Goal: Task Accomplishment & Management: Complete application form

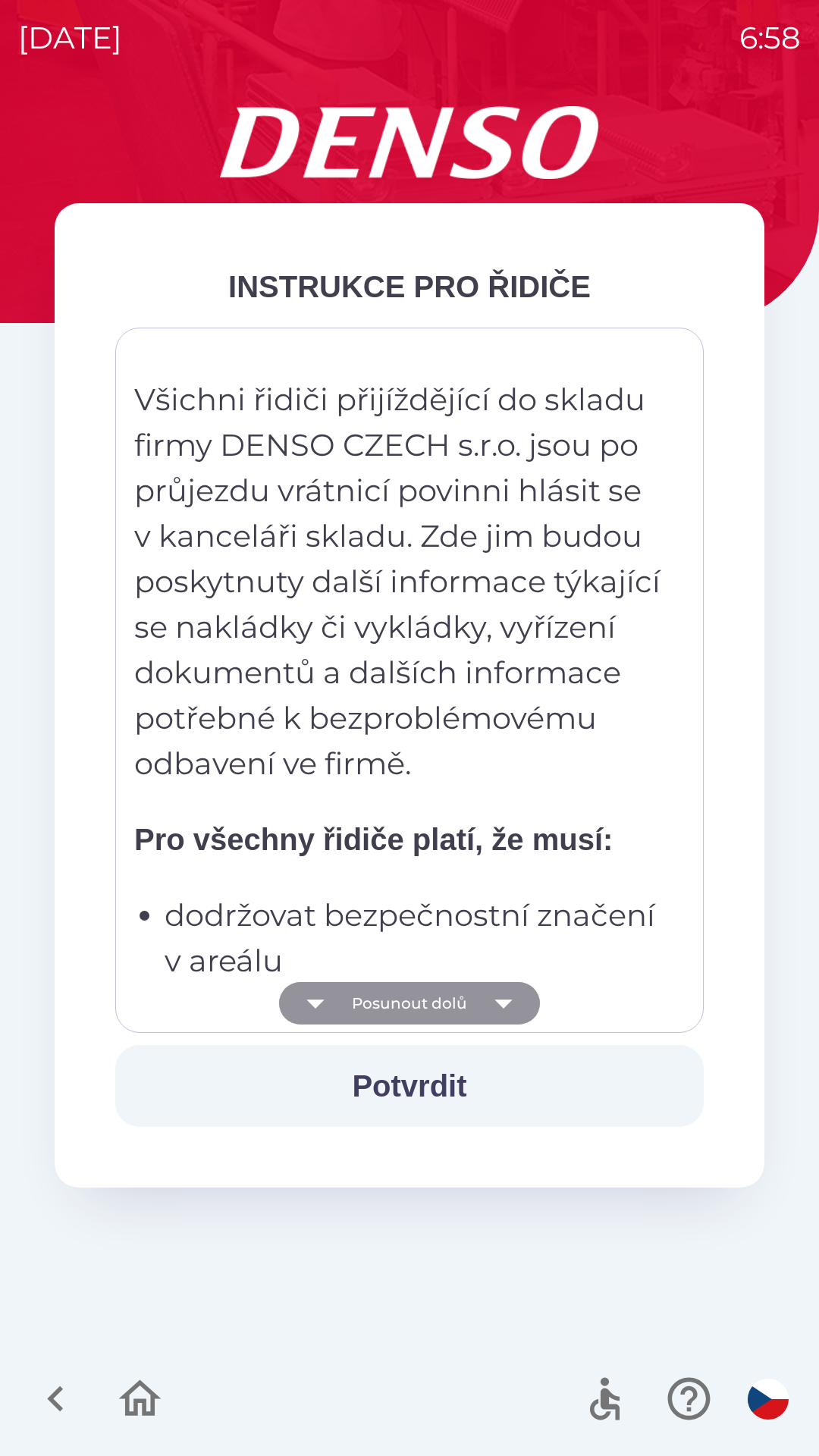
click at [497, 1000] on icon "button" at bounding box center [503, 1004] width 18 height 9
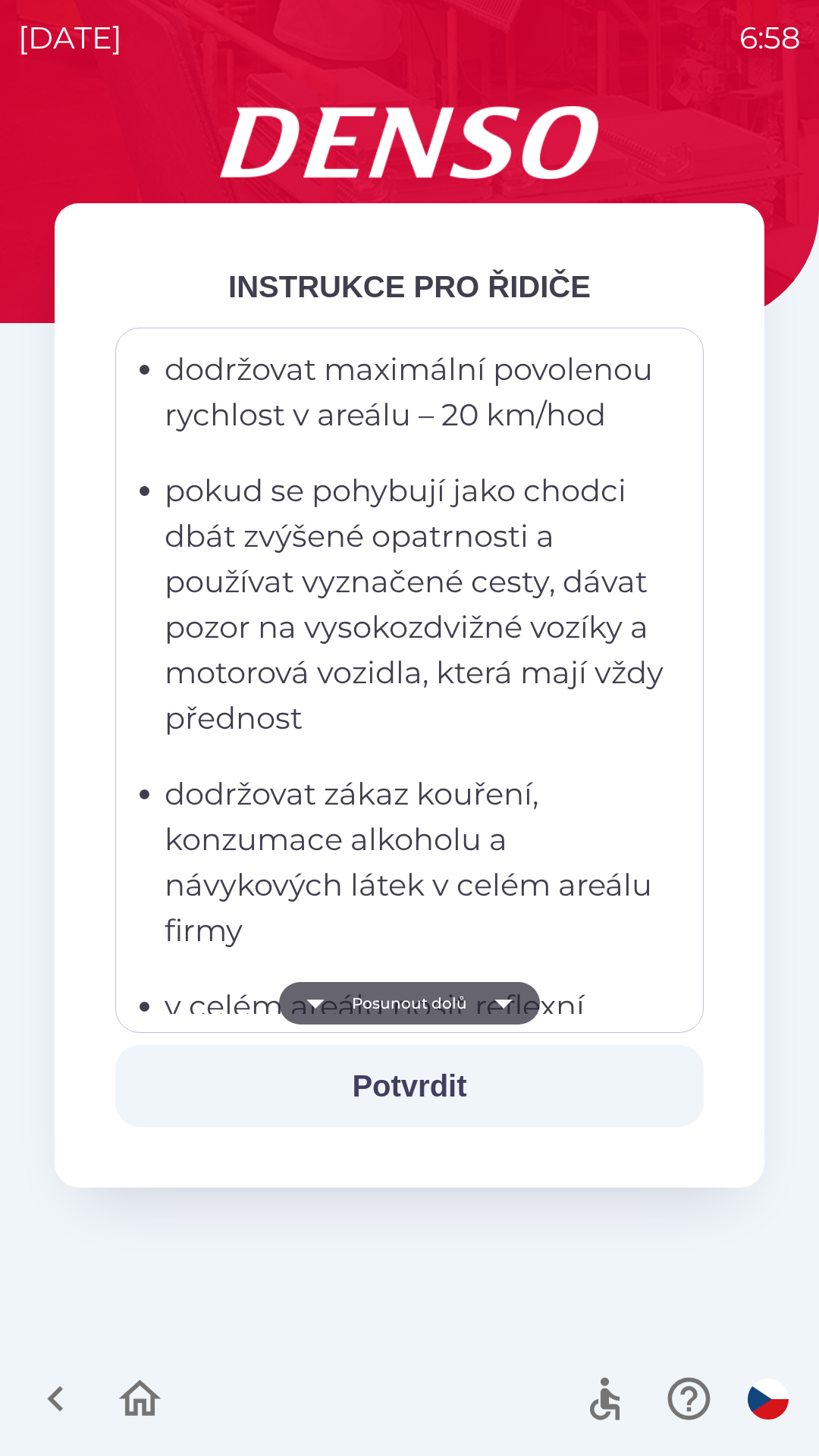
click at [488, 995] on icon "button" at bounding box center [504, 1003] width 43 height 43
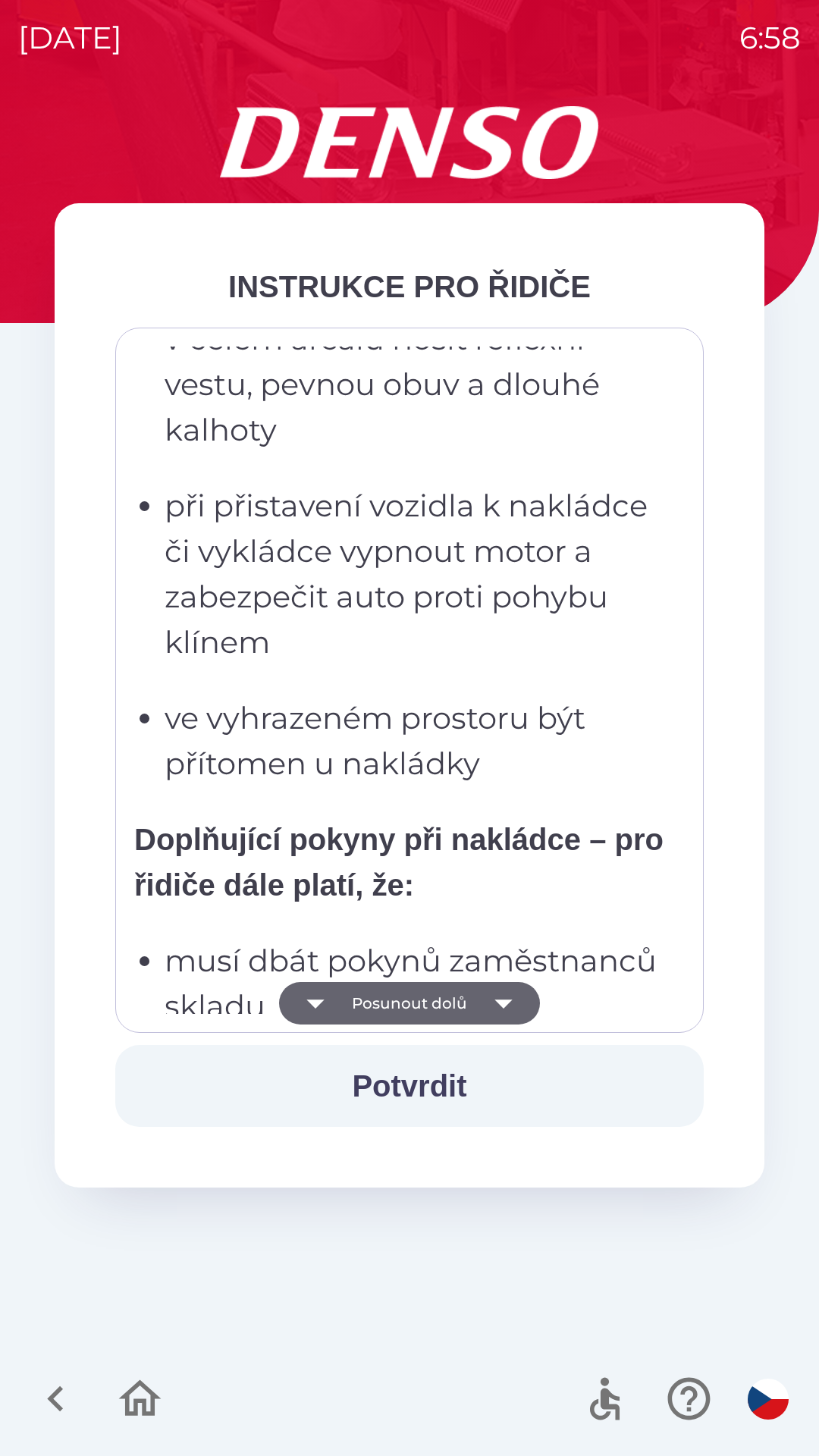
click at [494, 989] on icon "button" at bounding box center [504, 1003] width 43 height 43
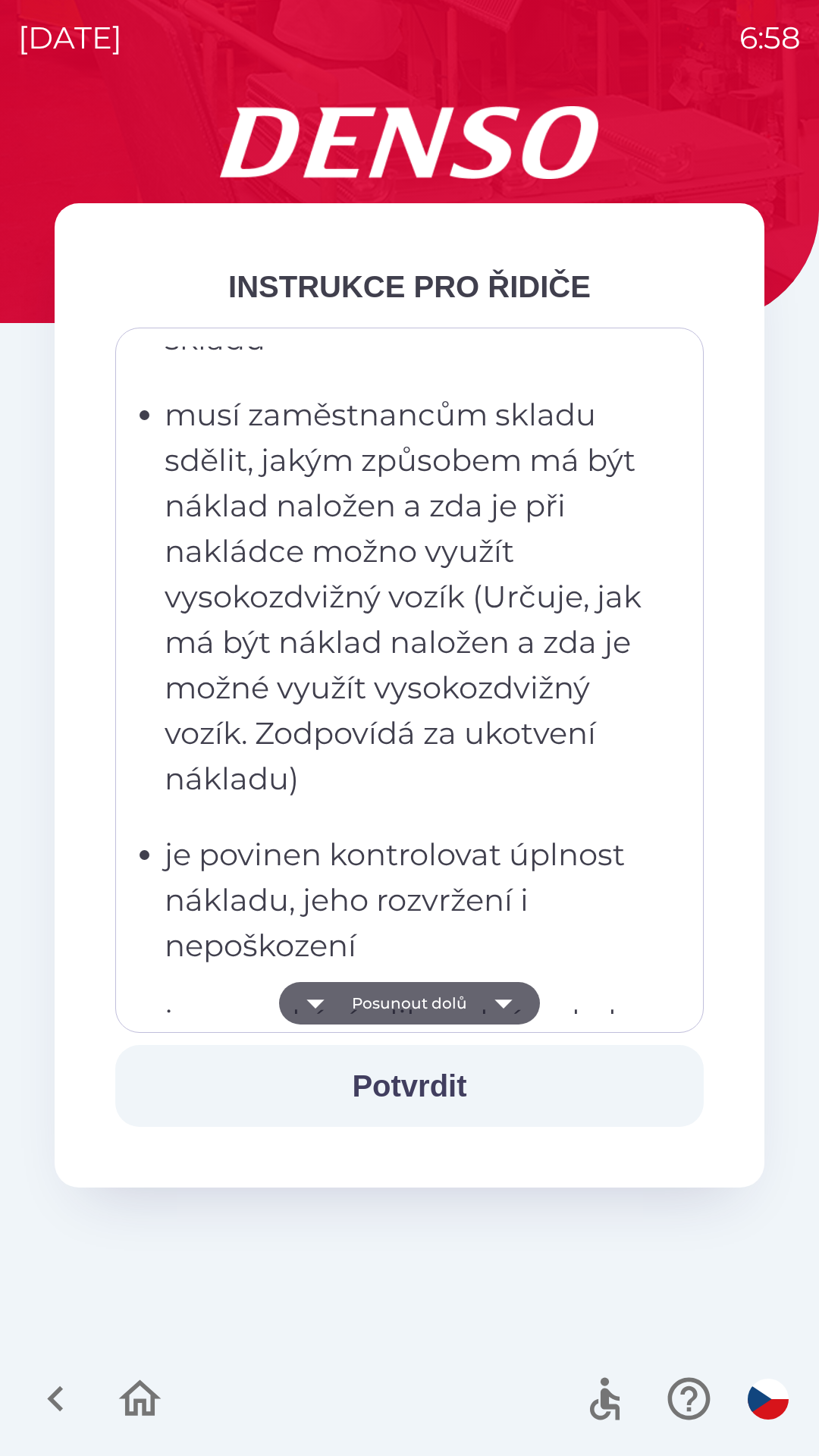
click at [508, 1005] on icon "button" at bounding box center [504, 1003] width 43 height 43
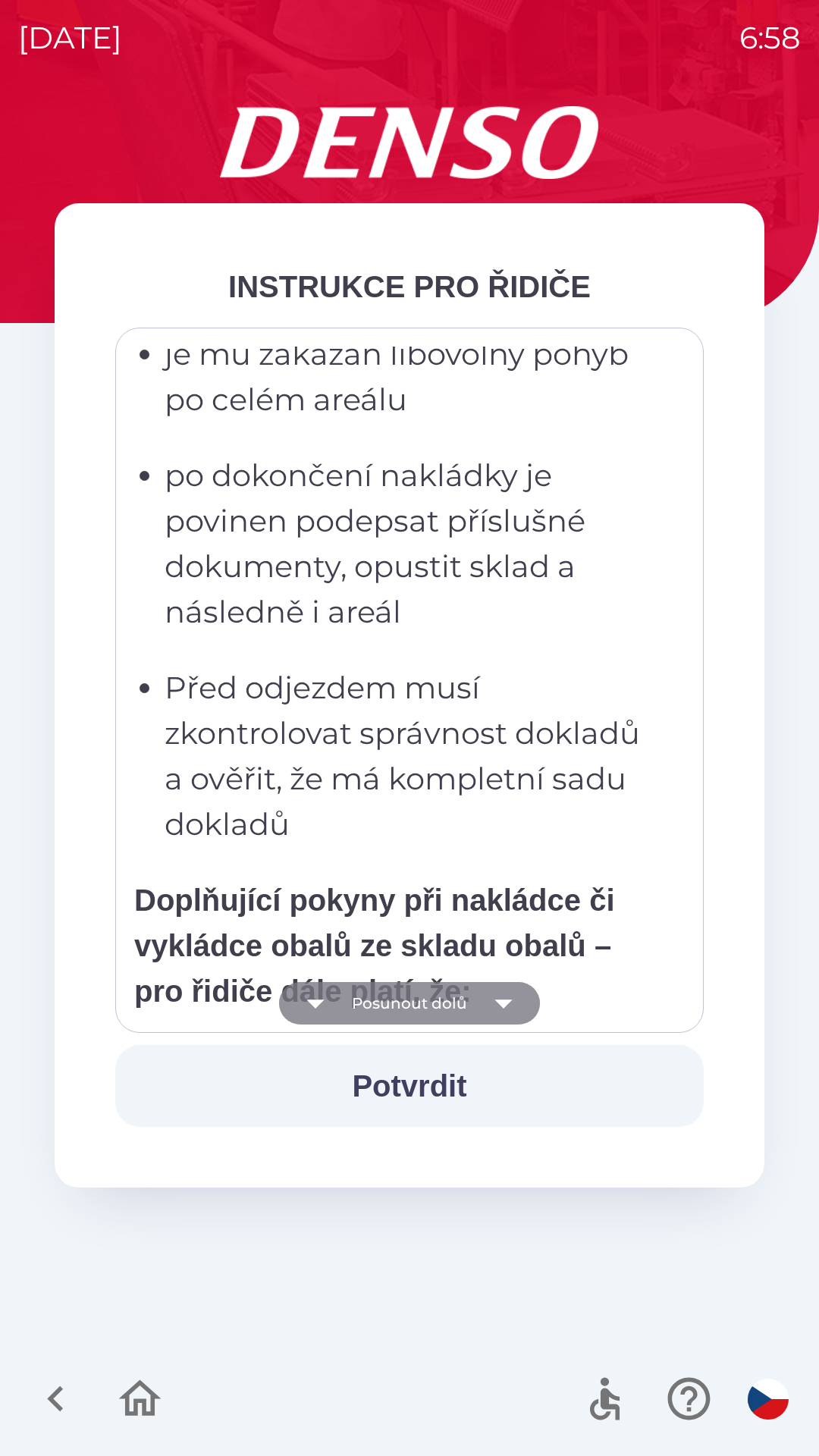
click at [500, 1000] on icon "button" at bounding box center [504, 1003] width 43 height 43
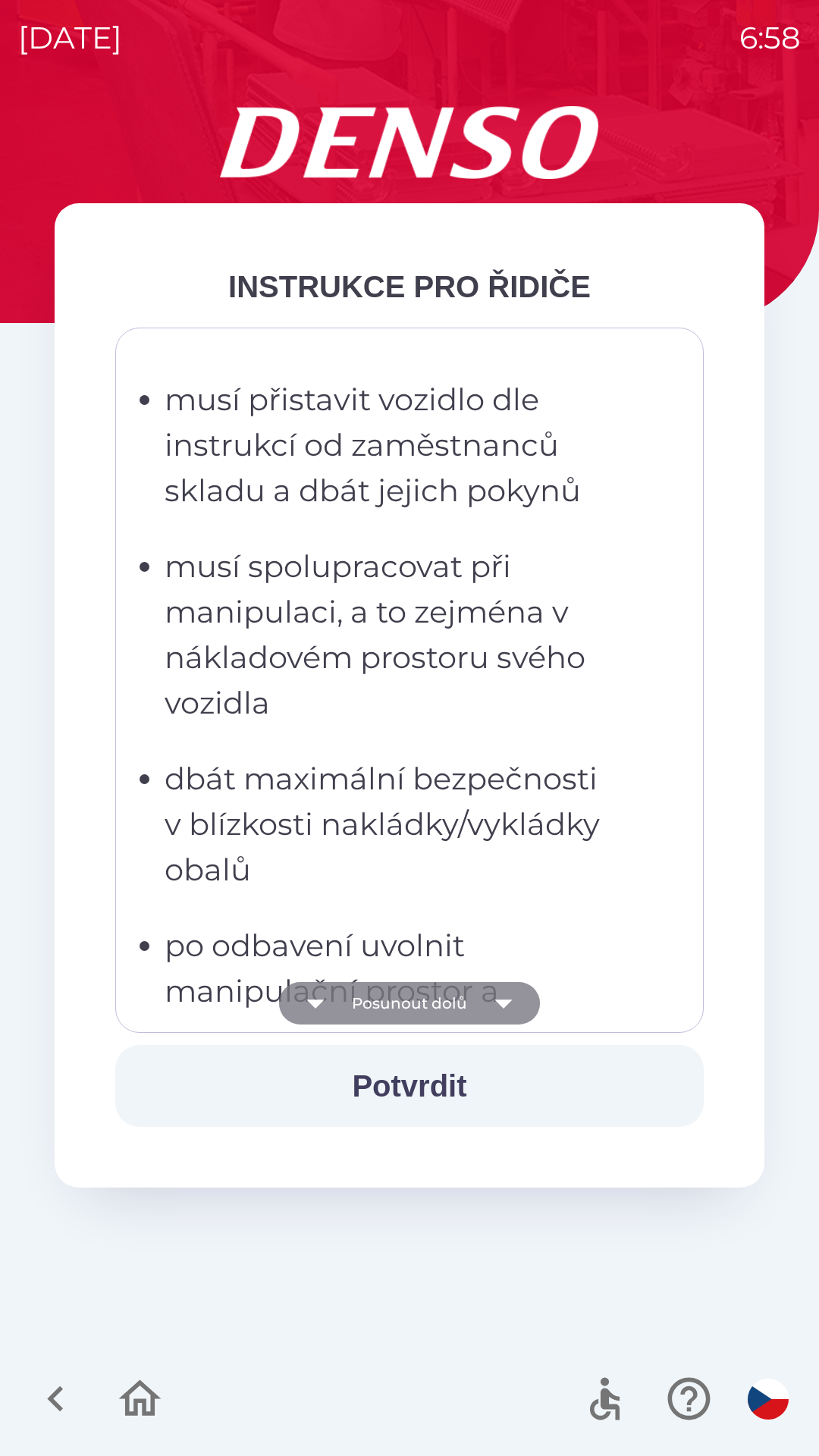
click at [513, 1001] on icon "button" at bounding box center [504, 1003] width 43 height 43
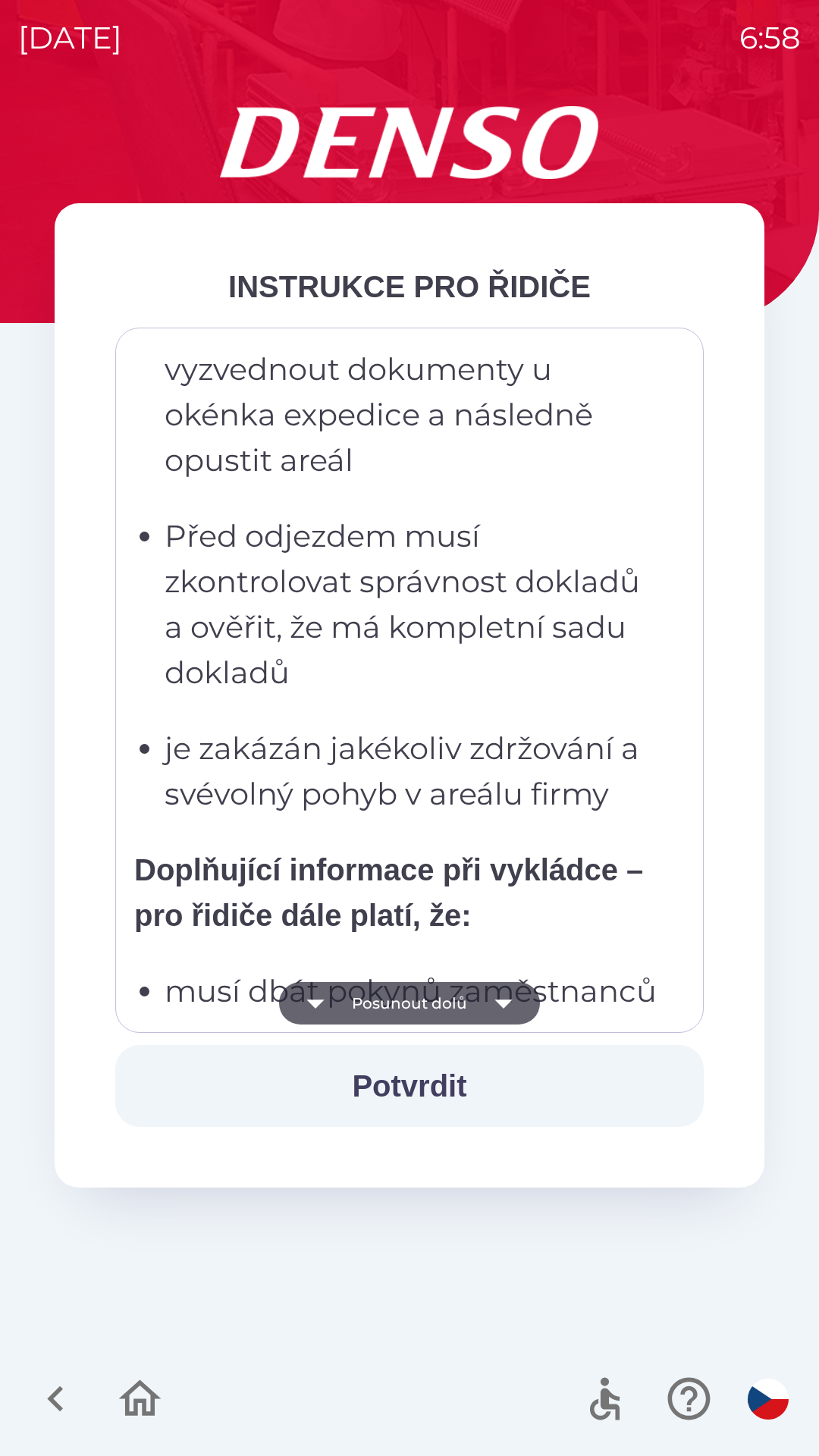
click at [414, 1085] on button "Potvrdit" at bounding box center [409, 1086] width 588 height 82
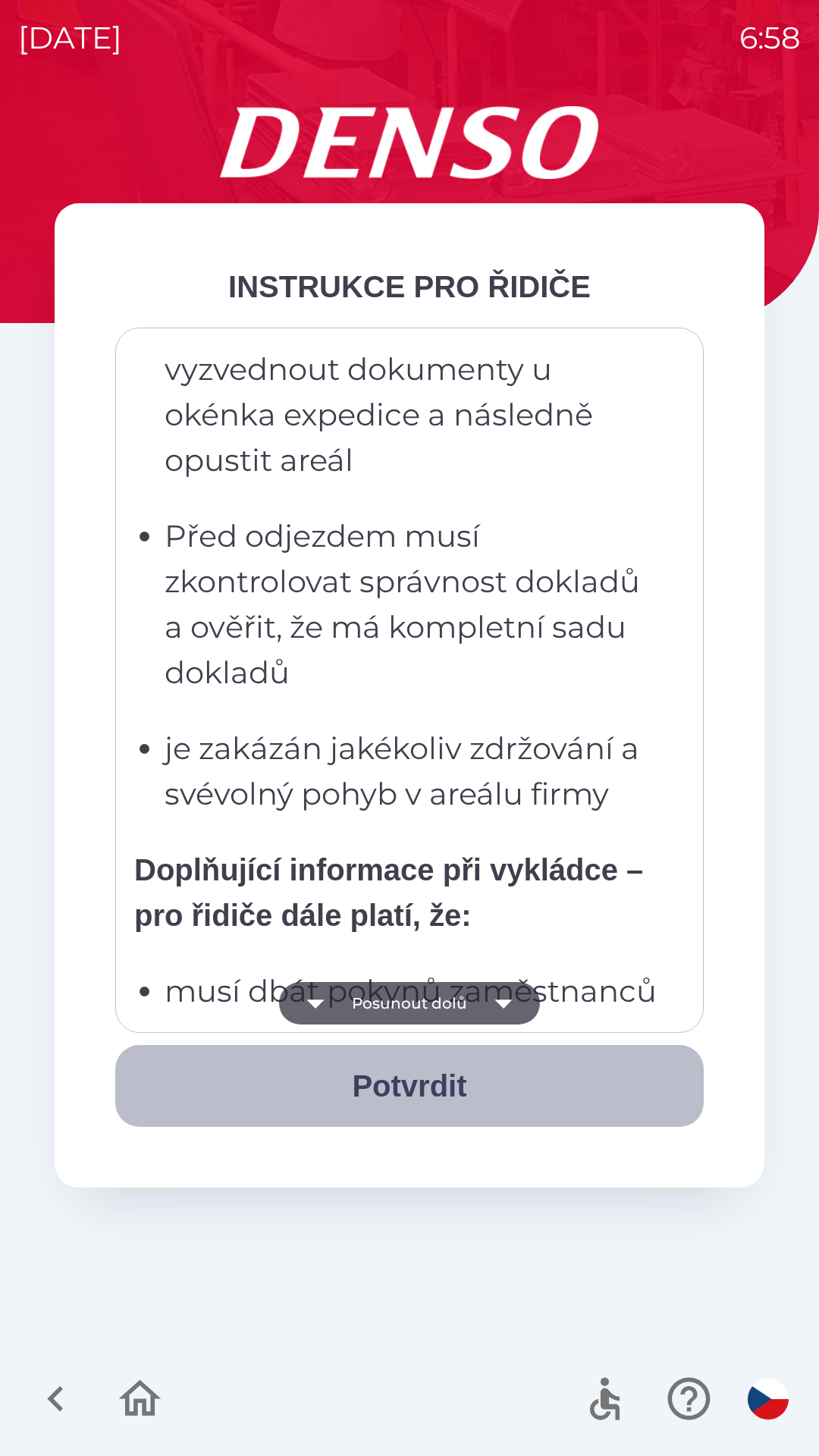
click at [389, 1081] on button "Potvrdit" at bounding box center [409, 1086] width 588 height 82
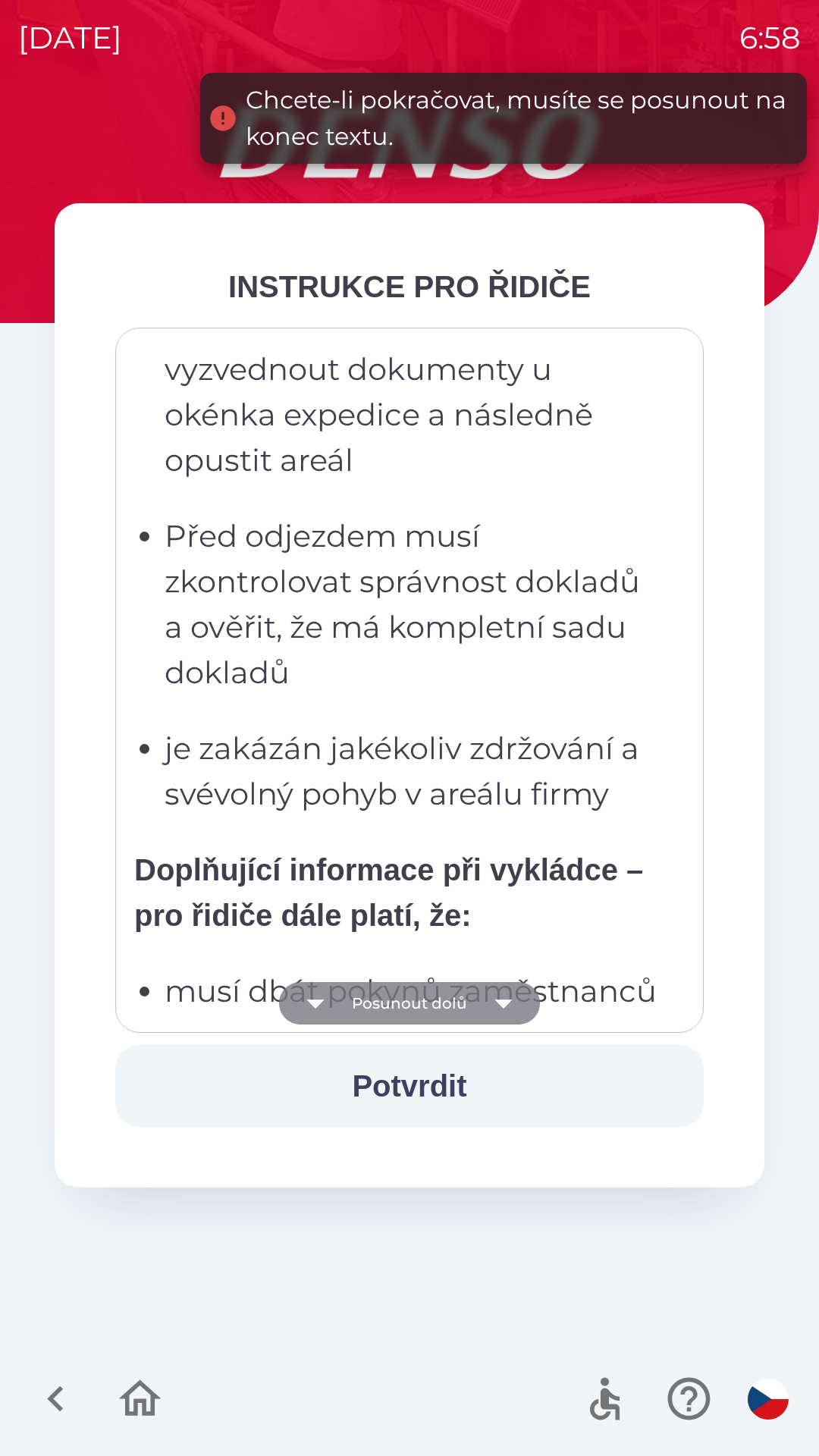
click at [506, 987] on icon "button" at bounding box center [504, 1003] width 43 height 43
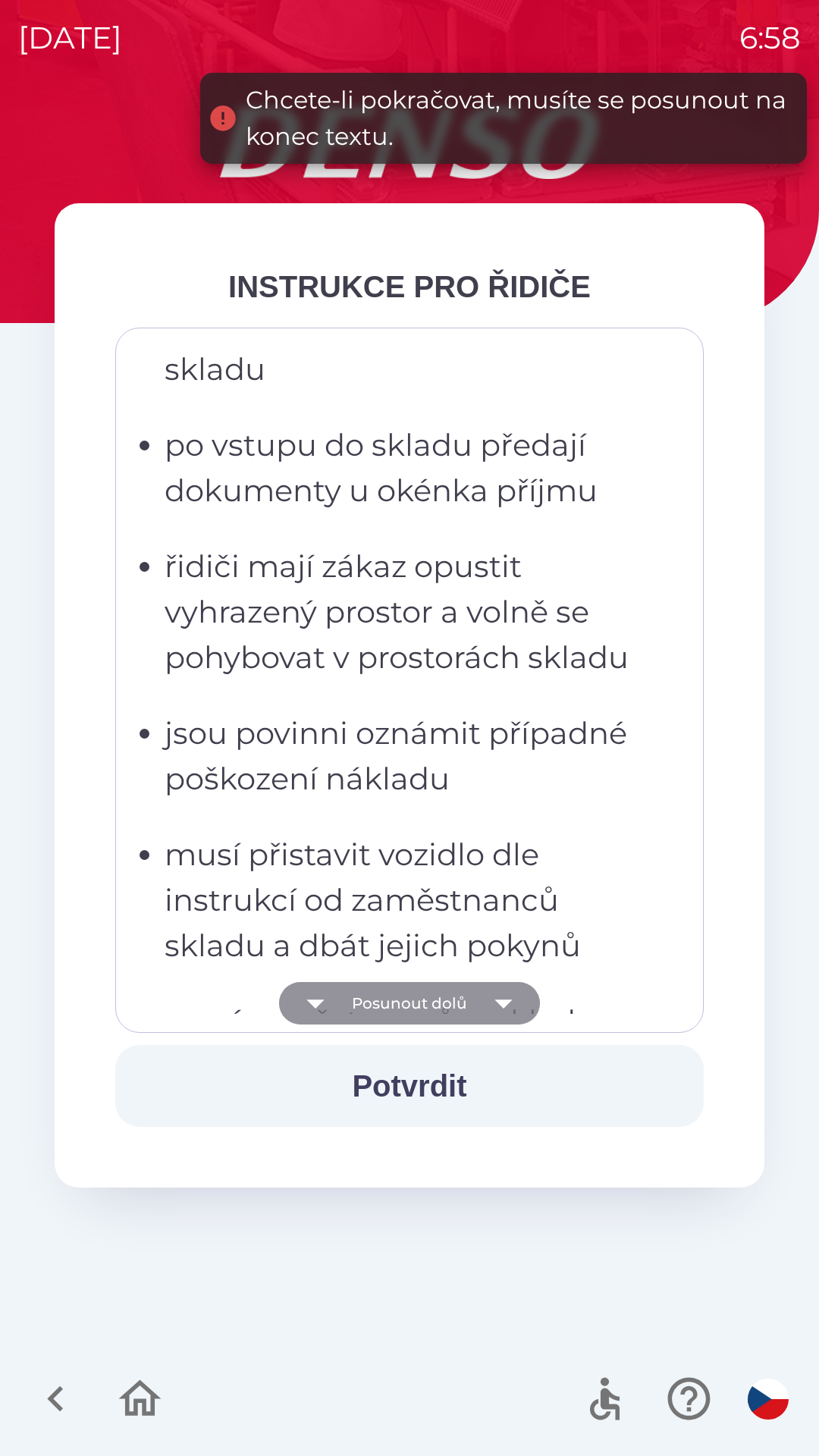
click at [500, 1003] on icon "button" at bounding box center [503, 1004] width 18 height 9
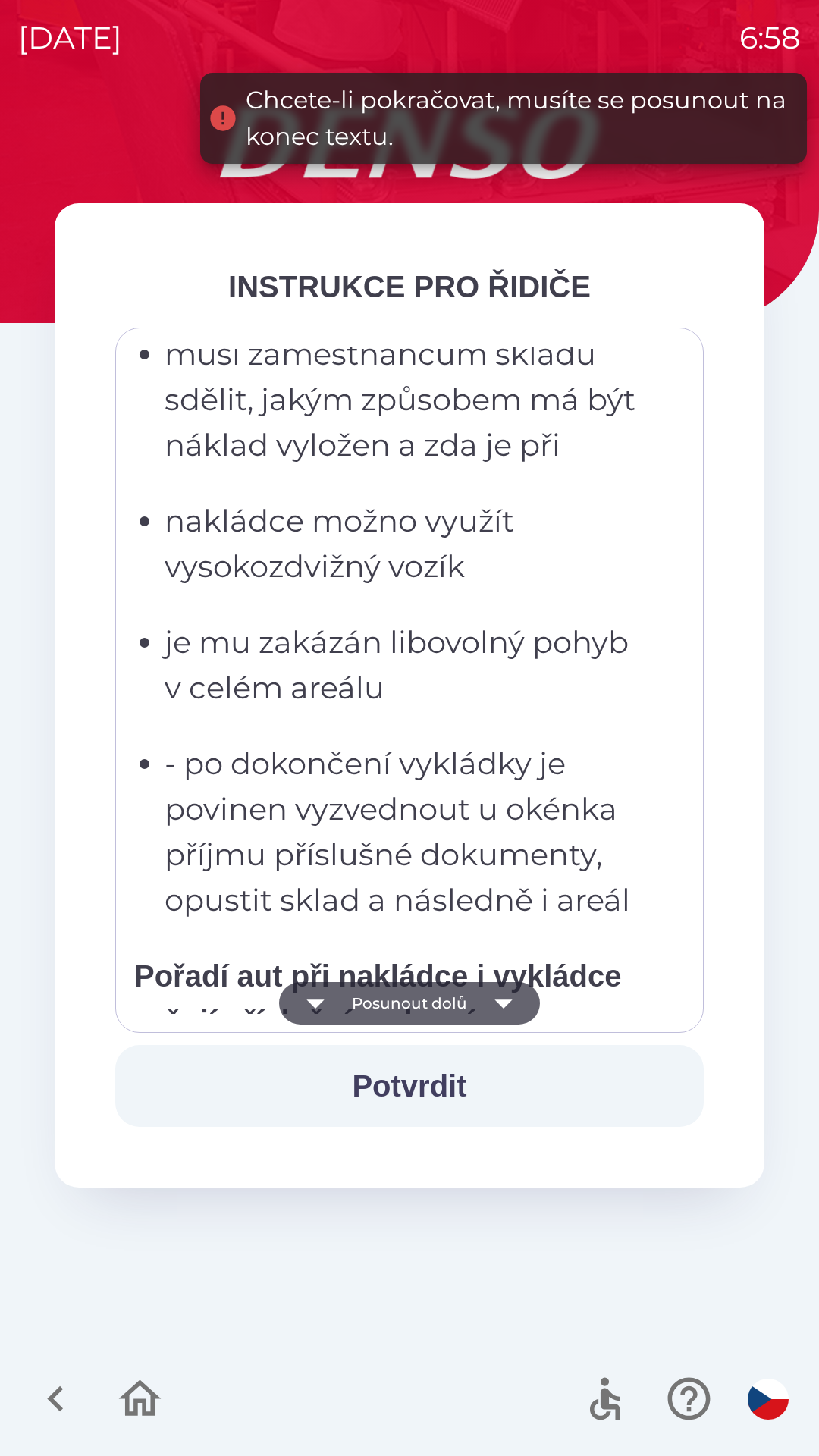
click at [497, 999] on icon "button" at bounding box center [504, 1003] width 43 height 43
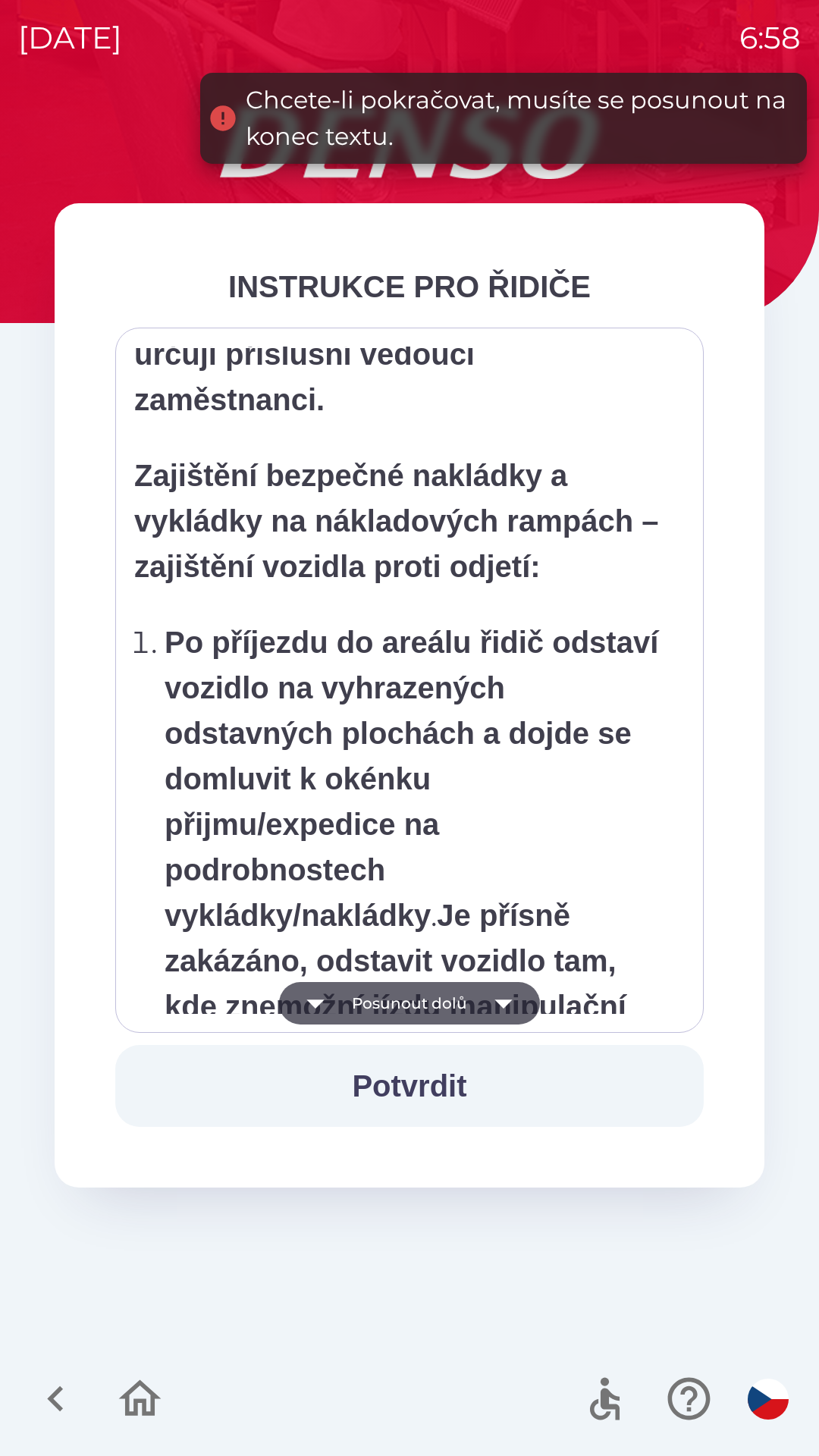
click at [503, 994] on icon "button" at bounding box center [504, 1003] width 43 height 43
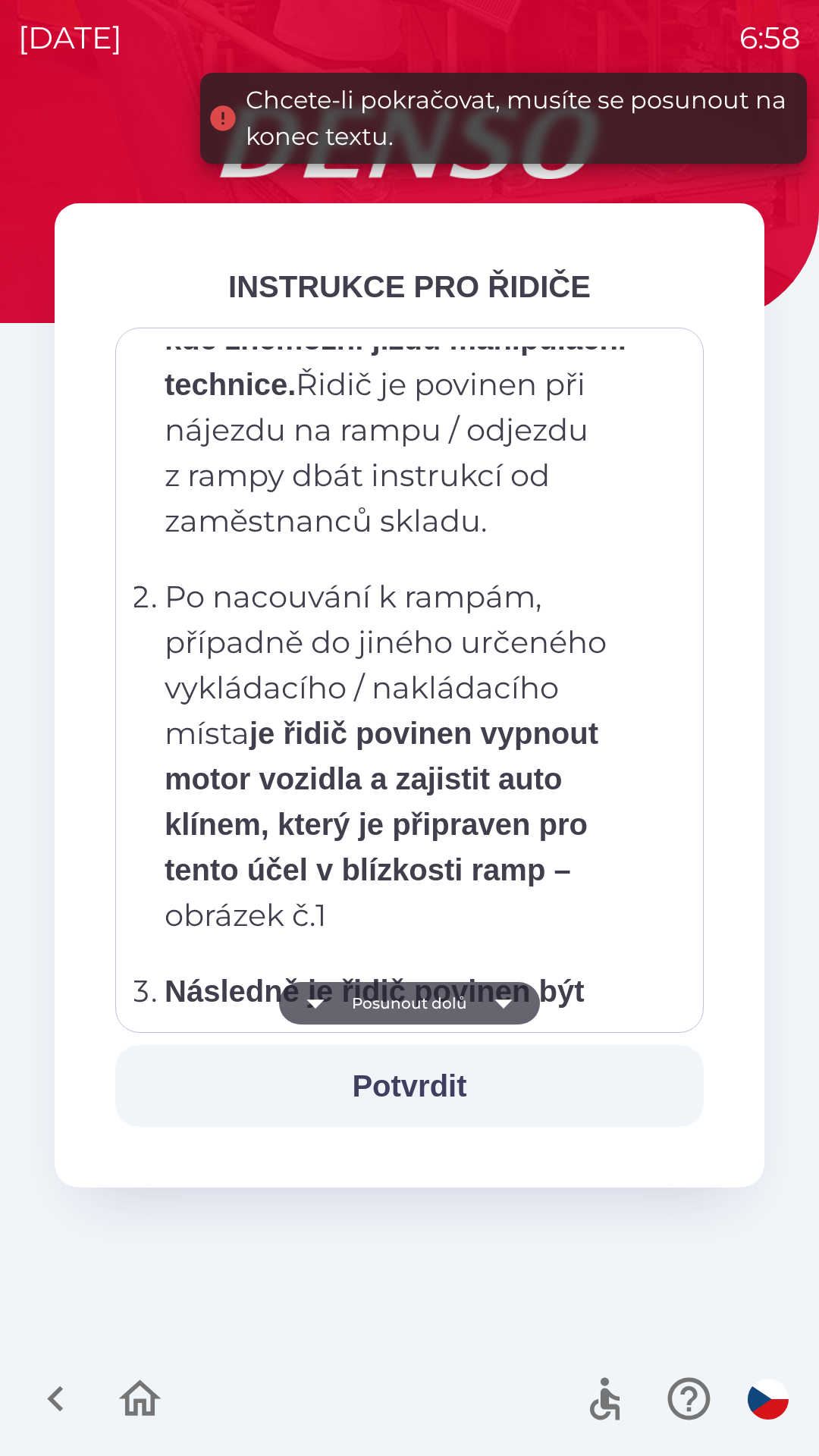
click at [511, 1001] on icon "button" at bounding box center [504, 1003] width 43 height 43
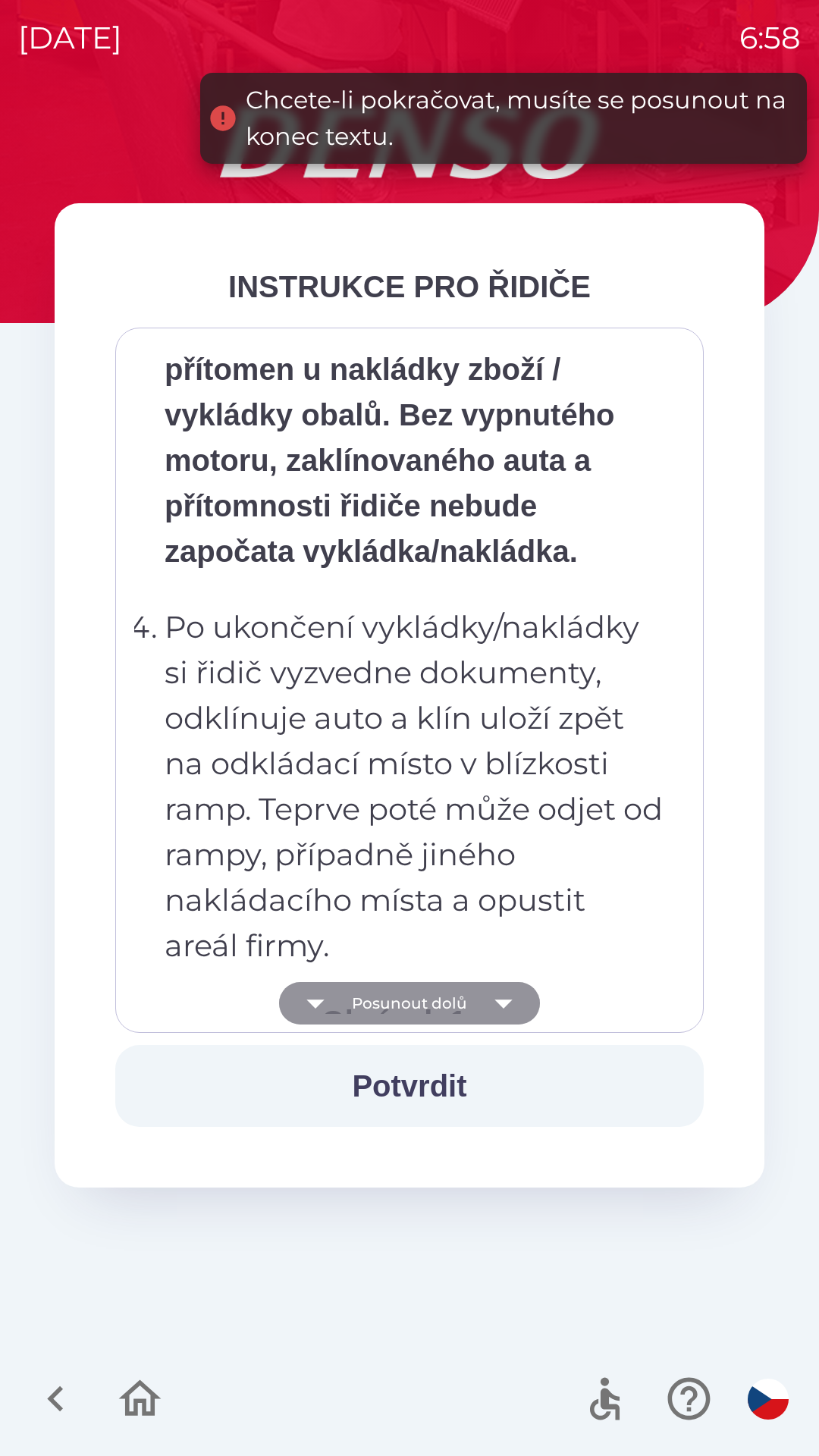
click at [504, 991] on icon "button" at bounding box center [504, 1003] width 43 height 43
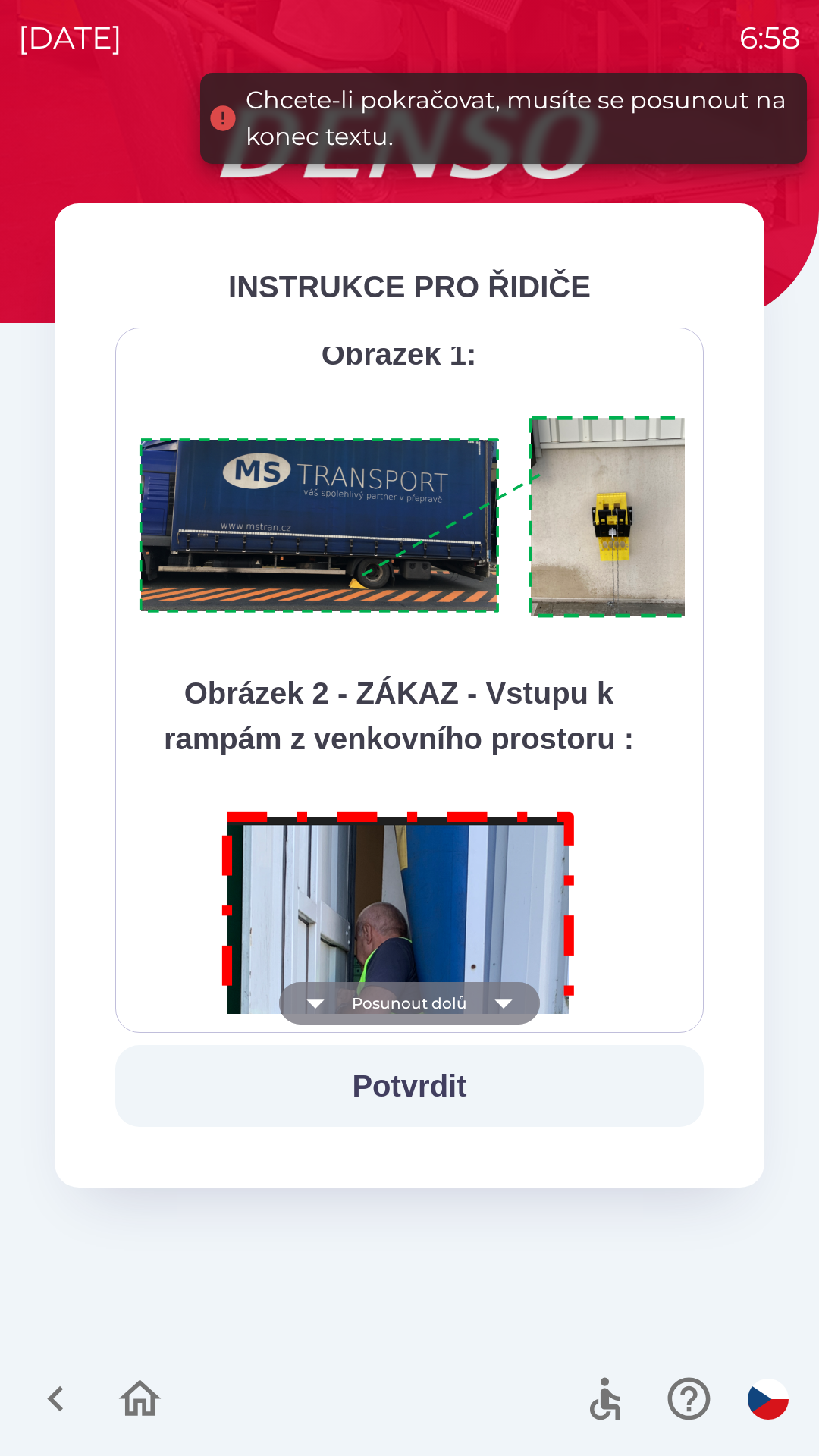
click at [505, 993] on icon "button" at bounding box center [504, 1003] width 43 height 43
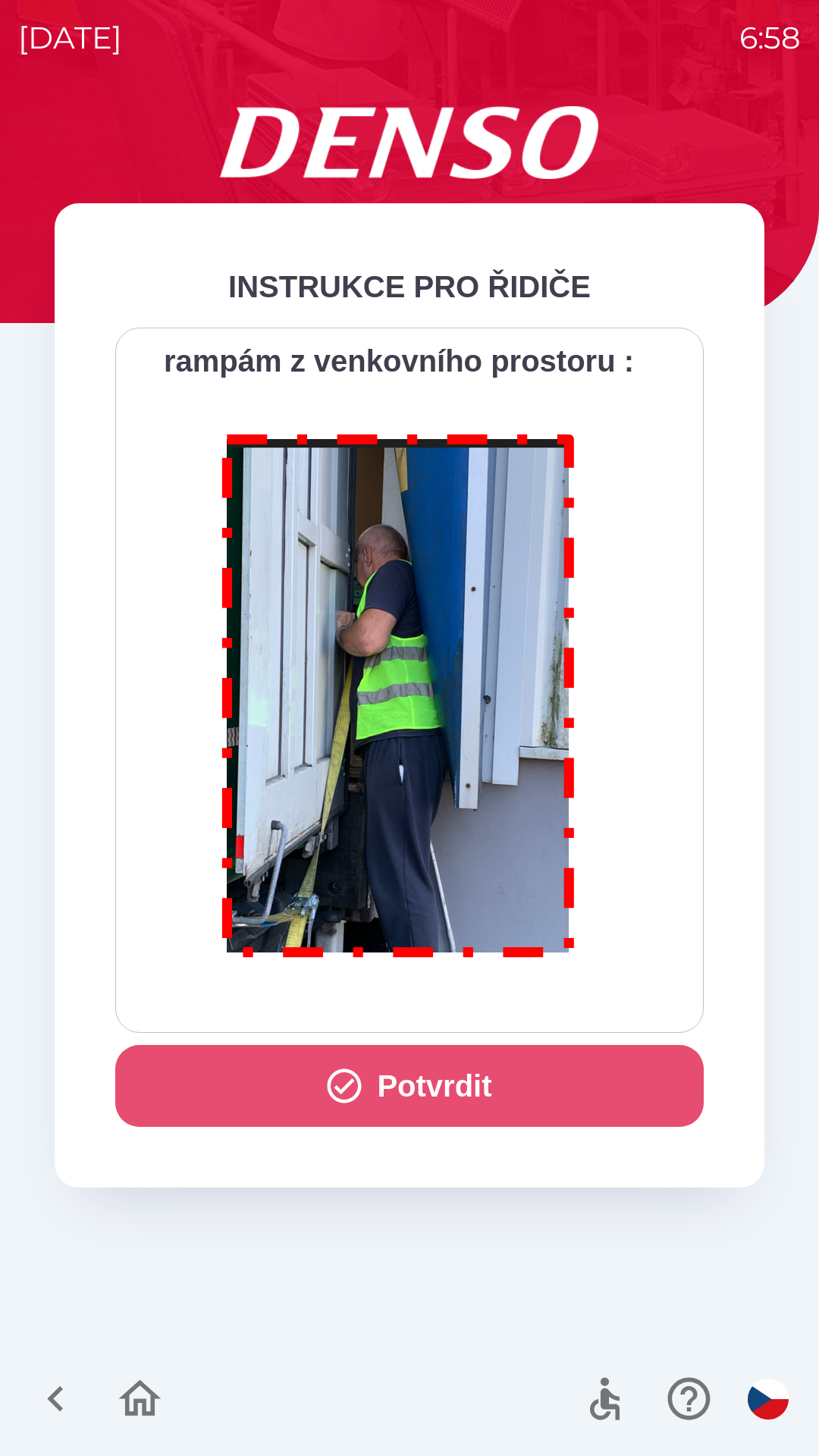
click at [465, 1067] on button "Potvrdit" at bounding box center [409, 1086] width 588 height 82
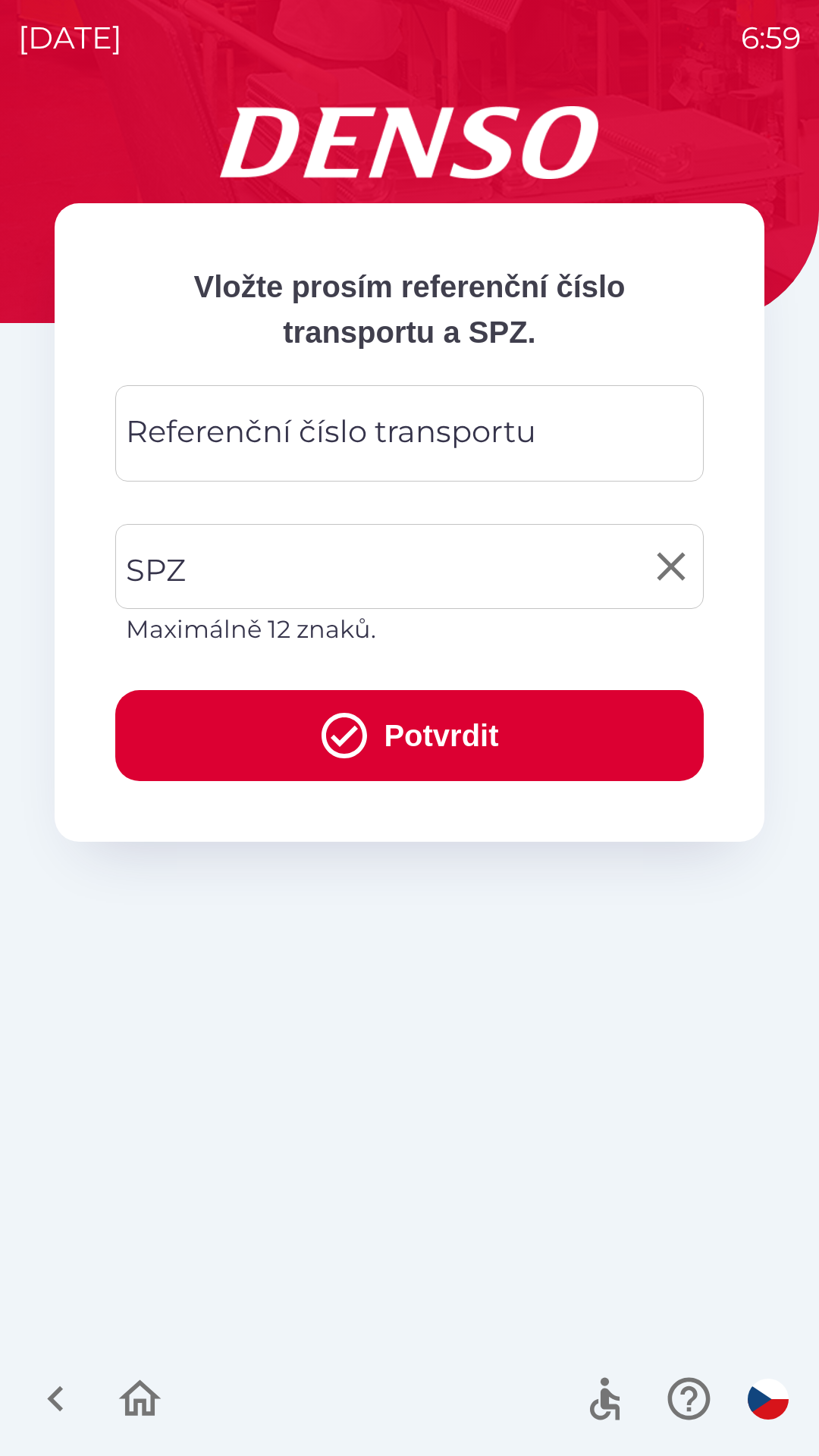
click at [226, 575] on input "SPZ" at bounding box center [398, 567] width 552 height 72
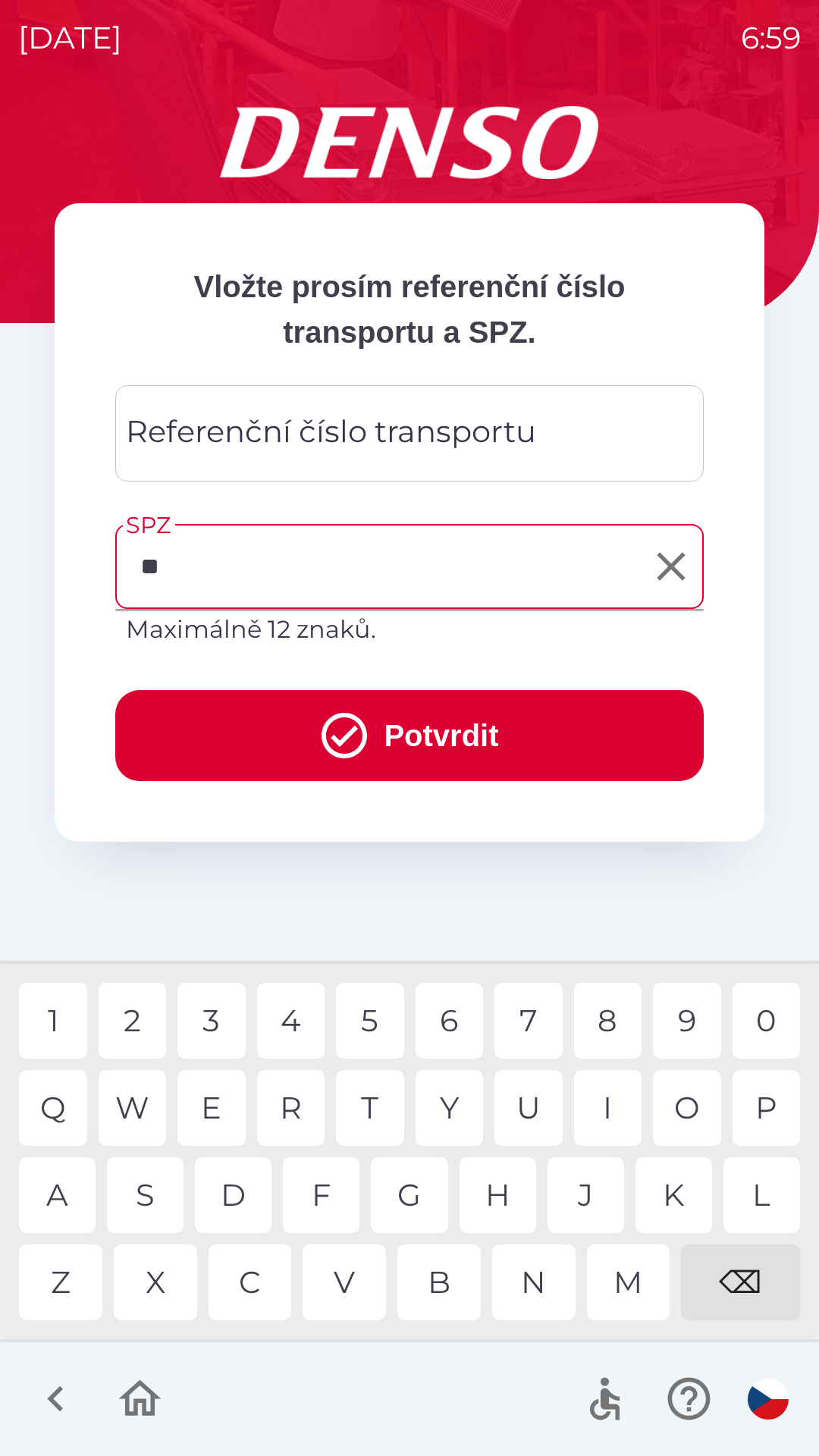
click at [143, 1205] on div "S" at bounding box center [145, 1195] width 77 height 76
click at [370, 1116] on div "T" at bounding box center [370, 1109] width 69 height 76
click at [63, 1026] on div "1" at bounding box center [53, 1021] width 69 height 76
type input "*******"
click at [607, 1026] on div "8" at bounding box center [609, 1021] width 69 height 76
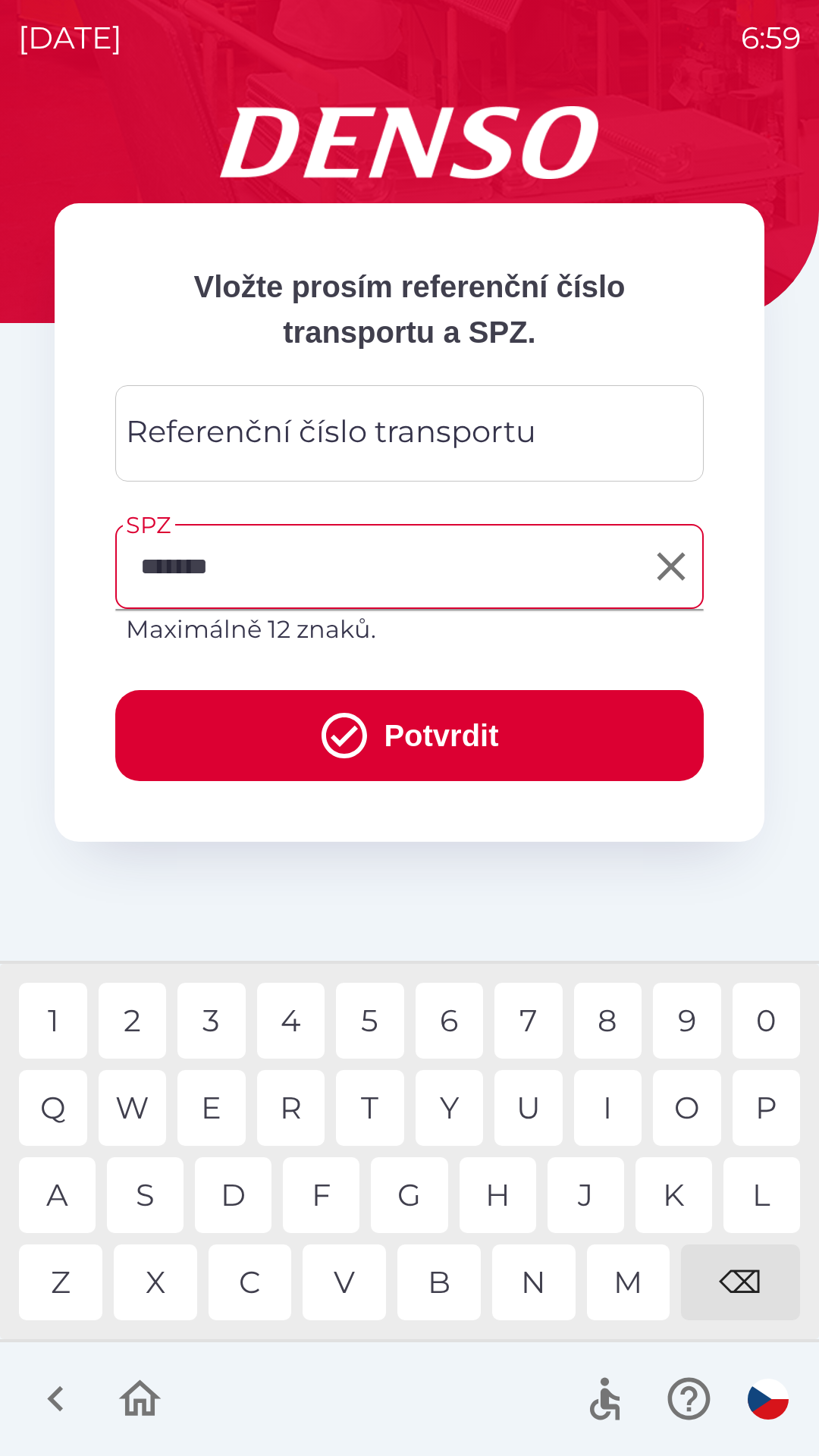
click at [440, 744] on button "Potvrdit" at bounding box center [409, 735] width 588 height 91
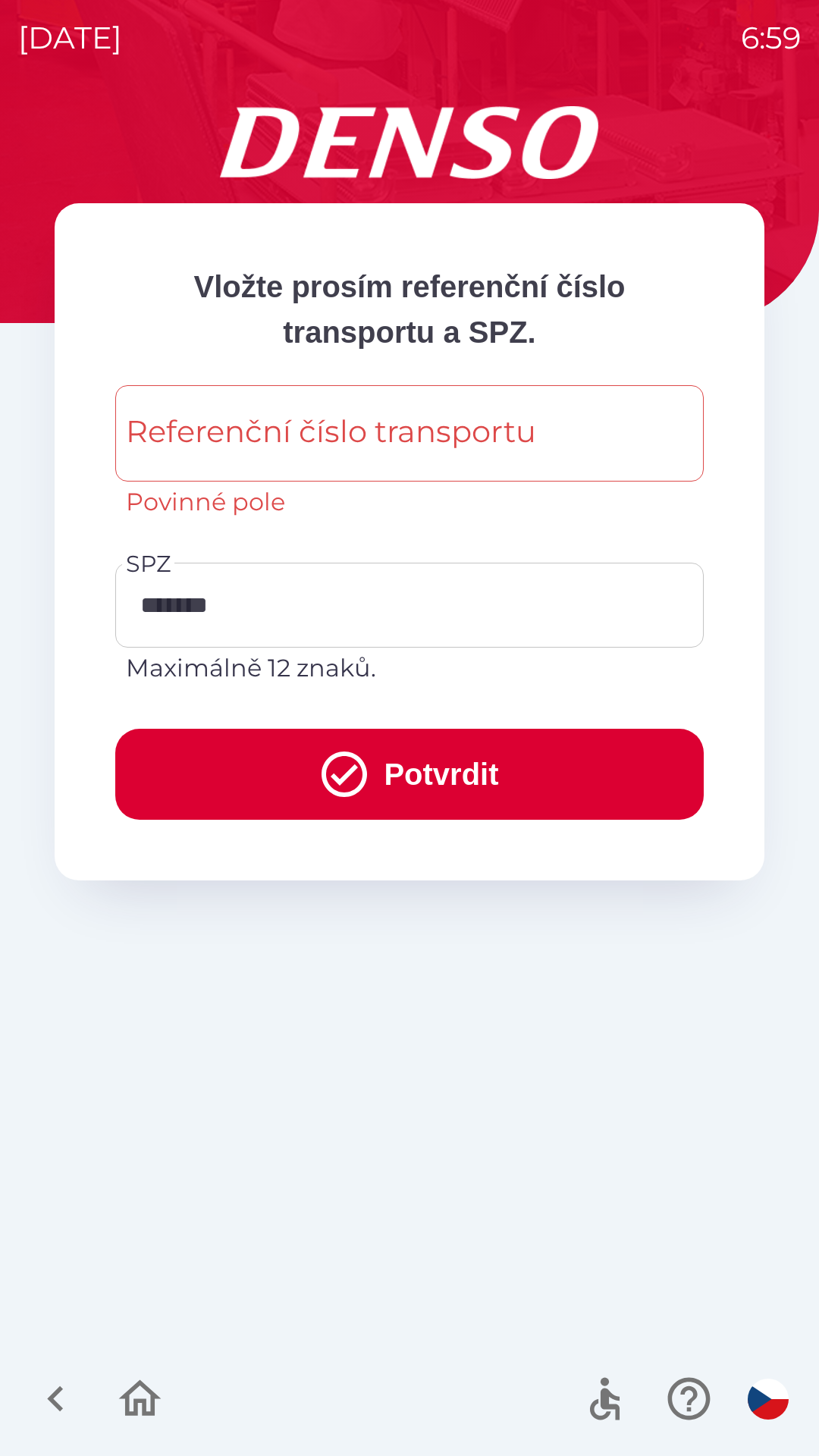
click at [338, 438] on div "Referenční číslo transportu Referenční číslo transportu Povinné pole" at bounding box center [409, 453] width 588 height 135
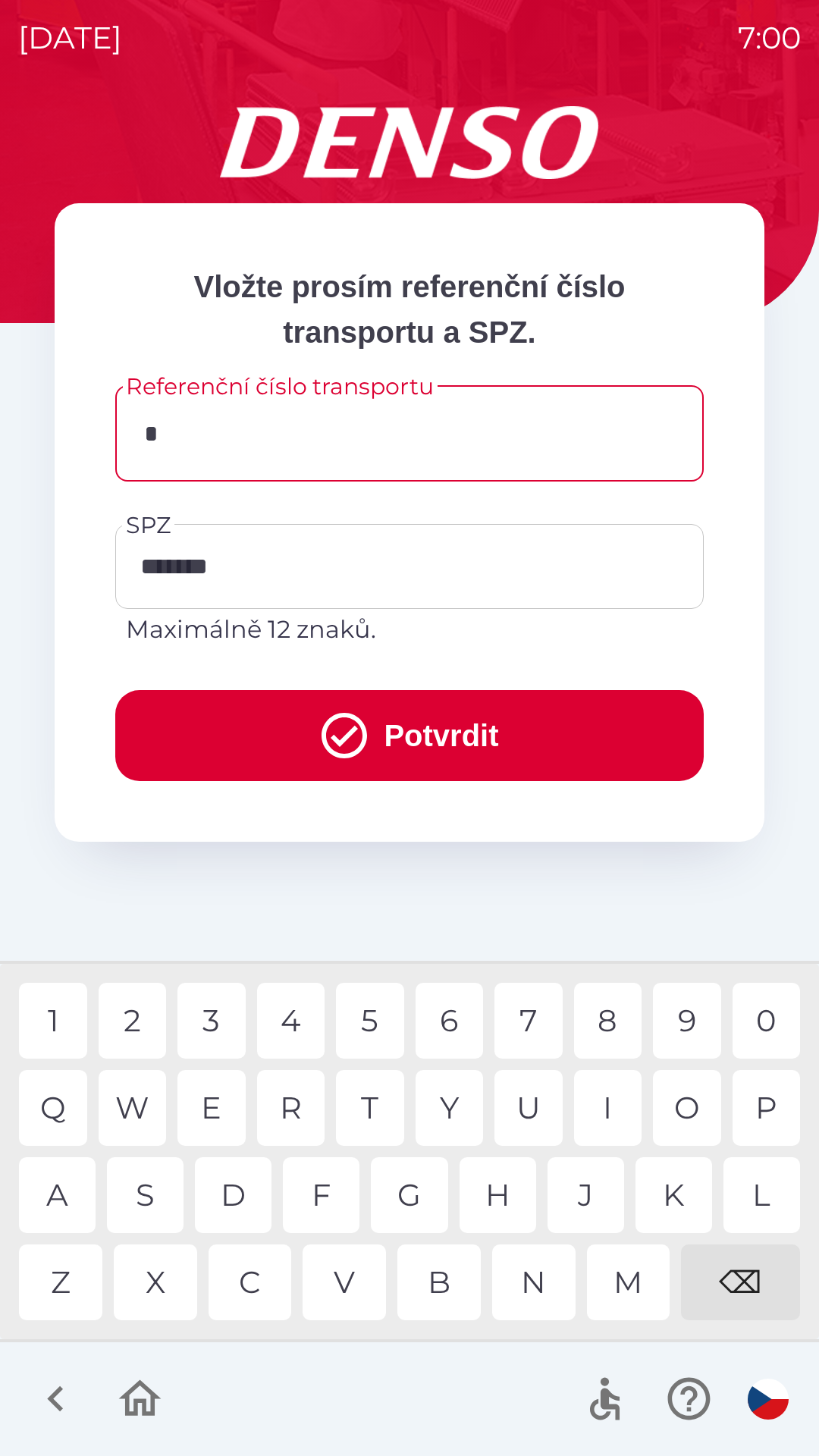
click at [669, 1118] on div "O" at bounding box center [687, 1109] width 69 height 76
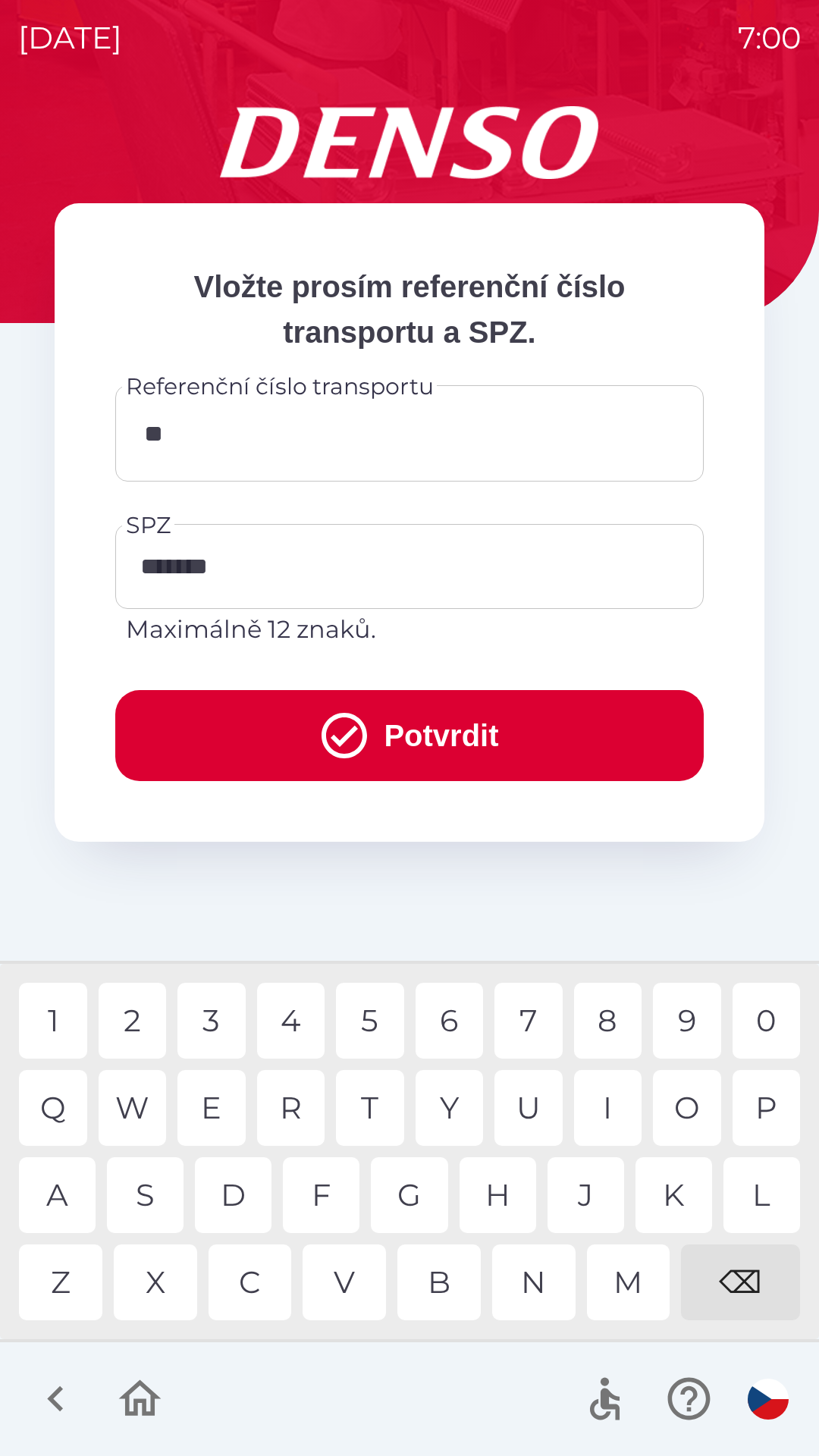
click at [675, 1115] on div "O" at bounding box center [687, 1109] width 69 height 76
click at [533, 1109] on div "U" at bounding box center [529, 1109] width 69 height 76
click at [293, 1024] on div "4" at bounding box center [291, 1021] width 69 height 76
click at [665, 1022] on div "9" at bounding box center [687, 1021] width 69 height 76
click at [280, 1021] on div "4" at bounding box center [291, 1021] width 69 height 76
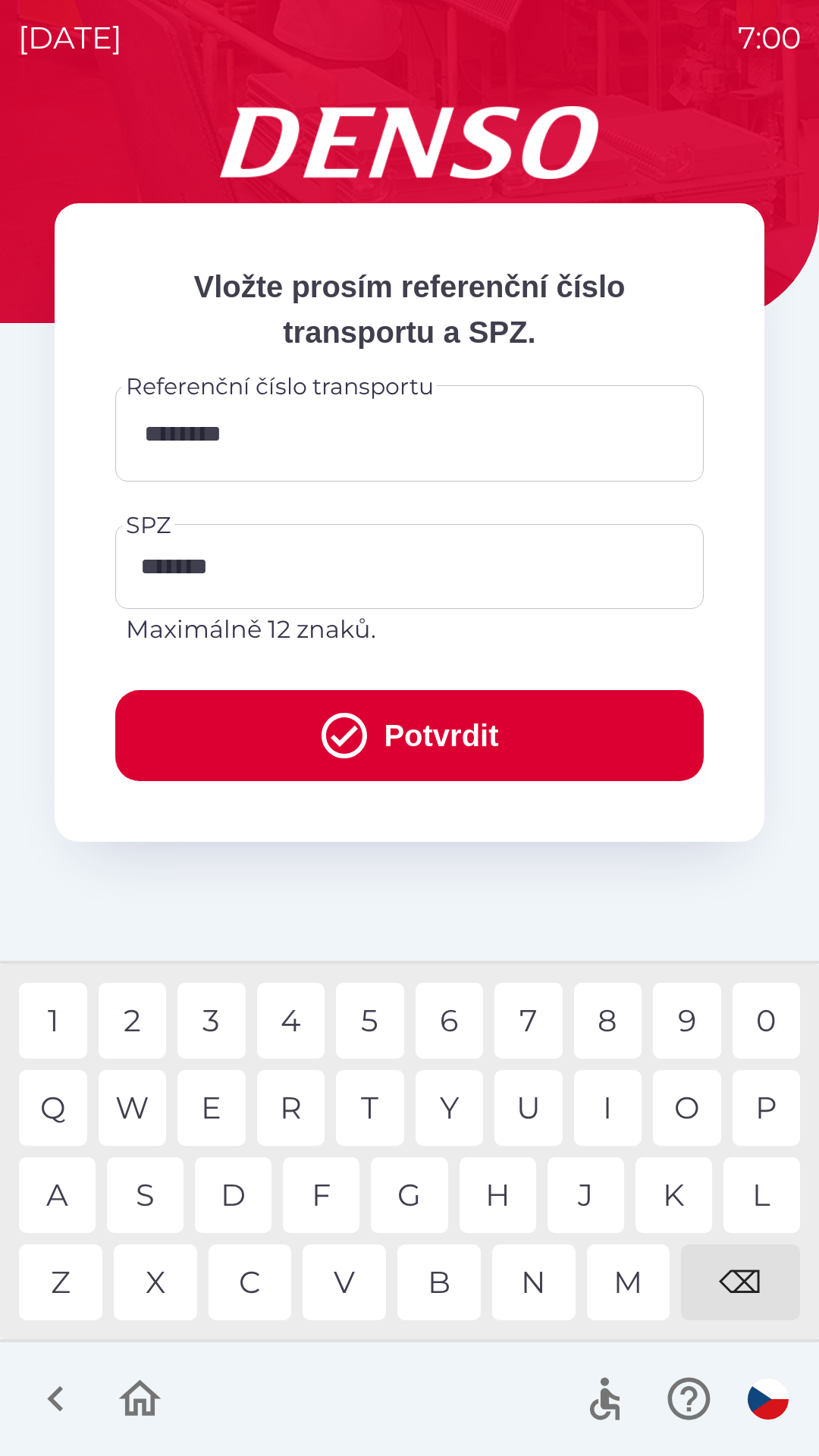
click at [531, 1019] on div "7" at bounding box center [529, 1021] width 69 height 76
type input "**********"
click at [768, 1019] on div "0" at bounding box center [767, 1021] width 69 height 76
click at [451, 747] on button "Potvrdit" at bounding box center [409, 735] width 588 height 91
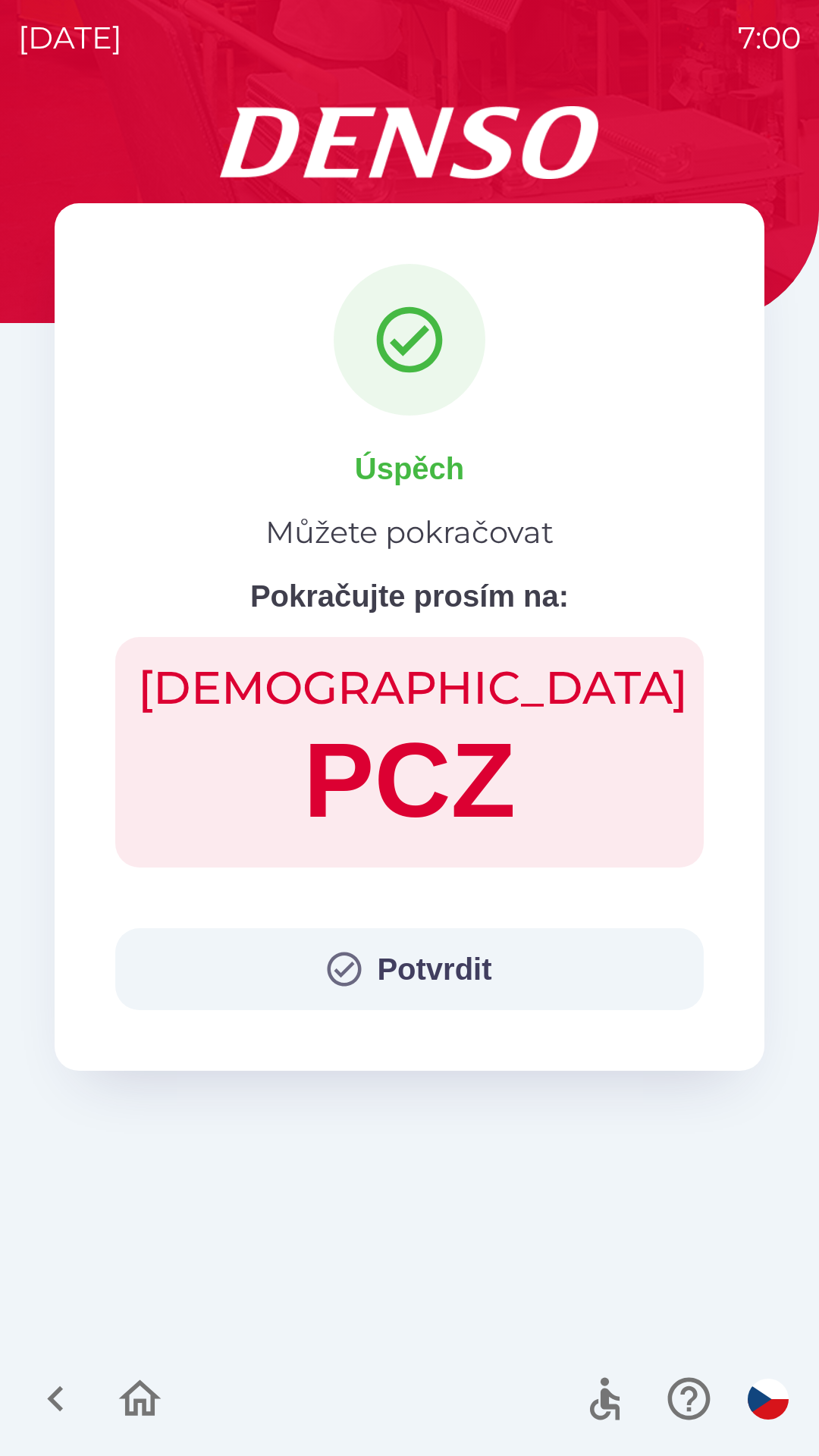
click at [441, 971] on button "Potvrdit" at bounding box center [409, 969] width 588 height 82
